Goal: Task Accomplishment & Management: Use online tool/utility

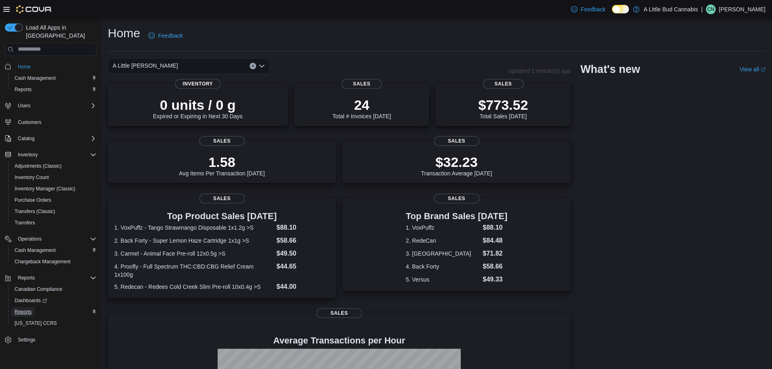
click at [33, 307] on link "Reports" at bounding box center [23, 312] width 24 height 10
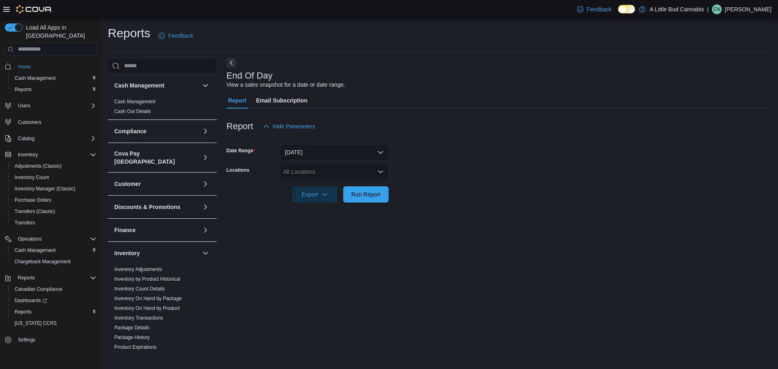
click at [303, 178] on div "All Locations" at bounding box center [334, 172] width 109 height 16
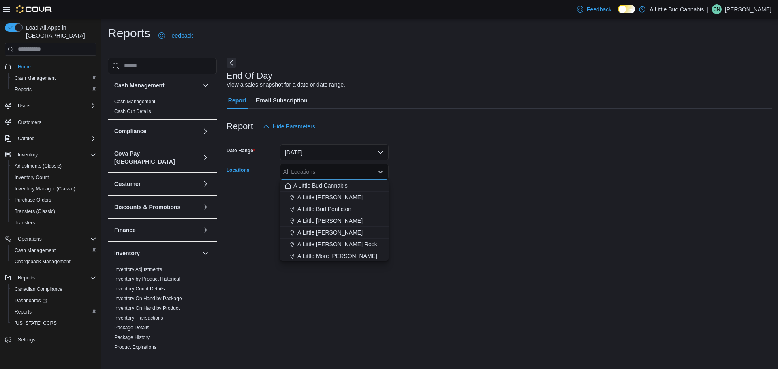
click at [338, 235] on span "A Little [PERSON_NAME]" at bounding box center [330, 233] width 65 height 8
click at [423, 197] on form "Date Range [DATE] Locations A [GEOGRAPHIC_DATA][PERSON_NAME] Combo box. Selecte…" at bounding box center [499, 169] width 545 height 68
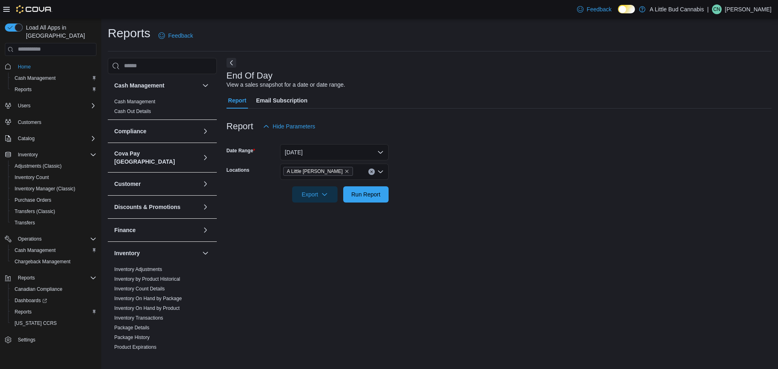
click at [362, 184] on div at bounding box center [499, 183] width 545 height 6
click at [366, 192] on span "Run Report" at bounding box center [365, 194] width 29 height 8
